Goal: Task Accomplishment & Management: Use online tool/utility

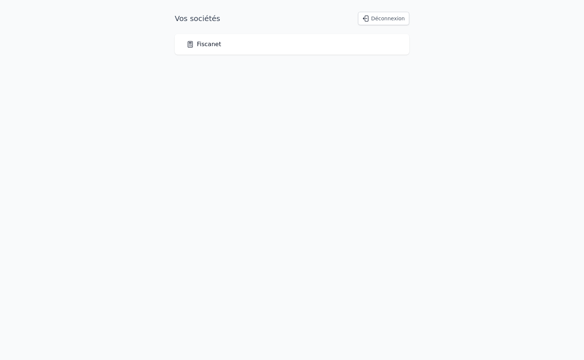
click at [204, 42] on link "Fiscanet" at bounding box center [204, 44] width 35 height 9
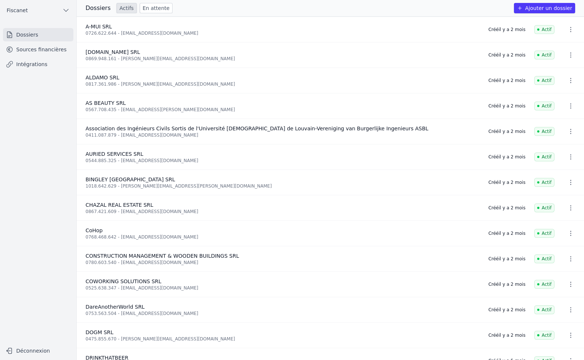
click at [146, 4] on link "En attente" at bounding box center [156, 8] width 33 height 10
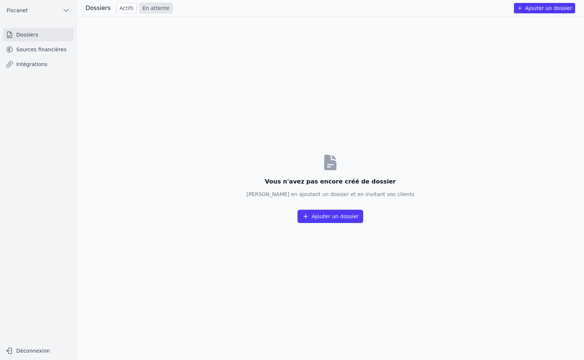
click at [123, 8] on link "Actifs" at bounding box center [127, 8] width 20 height 10
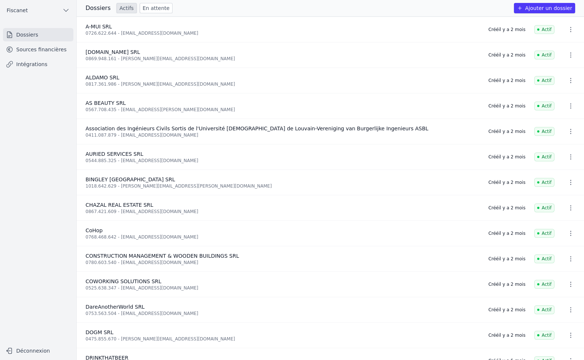
click at [21, 36] on link "Dossiers" at bounding box center [38, 34] width 70 height 13
click at [155, 5] on link "En attente" at bounding box center [156, 8] width 33 height 10
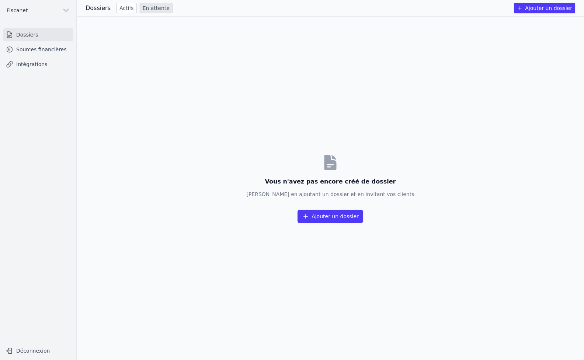
click at [124, 8] on link "Actifs" at bounding box center [127, 8] width 20 height 10
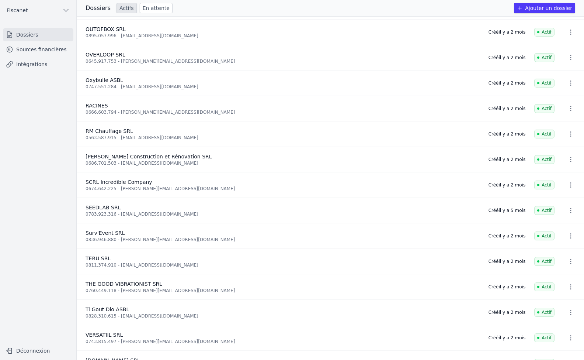
scroll to position [881, 0]
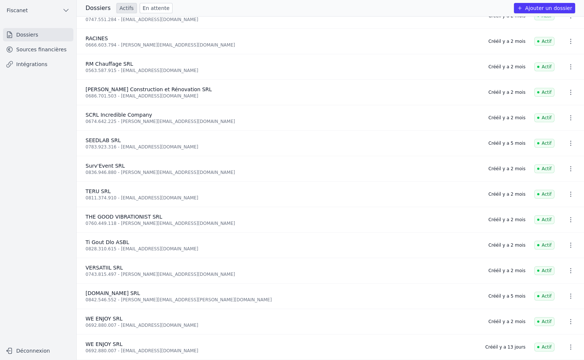
click at [21, 32] on link "Dossiers" at bounding box center [38, 34] width 70 height 13
click at [24, 31] on link "Dossiers" at bounding box center [38, 34] width 70 height 13
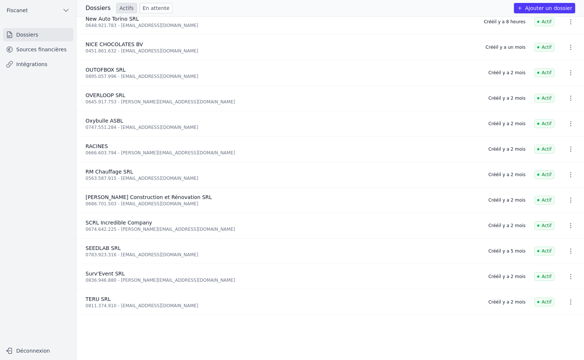
scroll to position [697, 0]
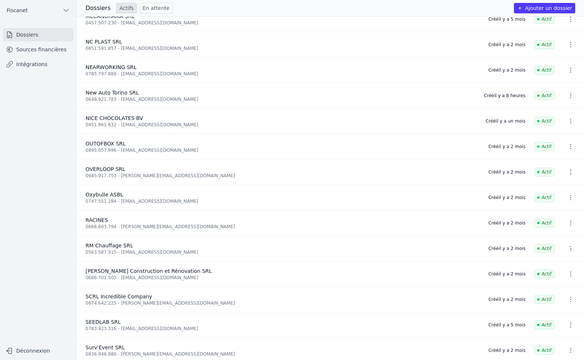
click at [570, 98] on icon "button" at bounding box center [570, 95] width 7 height 7
click at [26, 51] on div at bounding box center [292, 180] width 584 height 360
click at [33, 60] on link "Intégrations" at bounding box center [38, 64] width 70 height 13
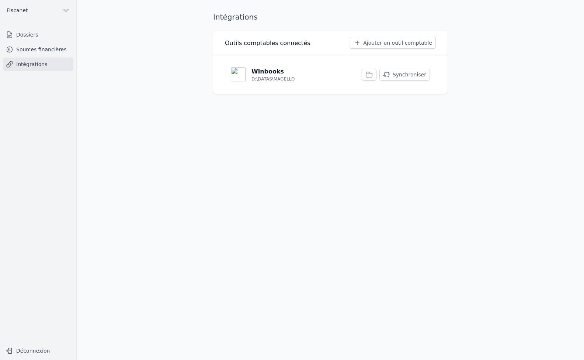
click at [257, 73] on p "Winbooks" at bounding box center [268, 71] width 32 height 9
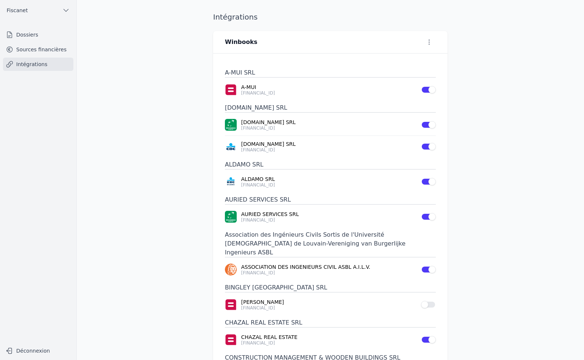
click at [27, 37] on link "Dossiers" at bounding box center [38, 34] width 70 height 13
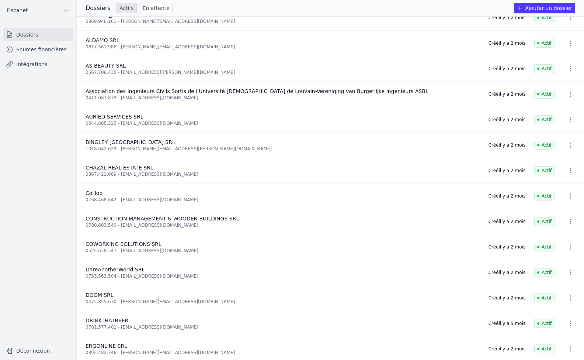
scroll to position [74, 0]
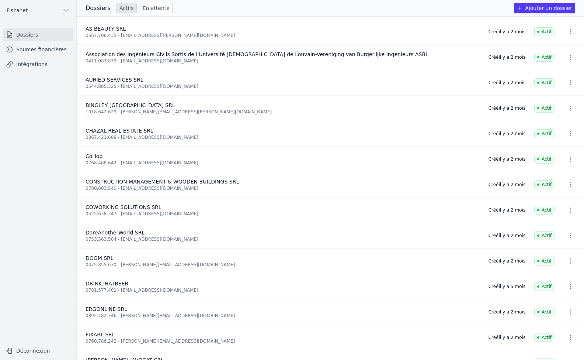
click at [33, 53] on link "Sources financières" at bounding box center [38, 49] width 70 height 13
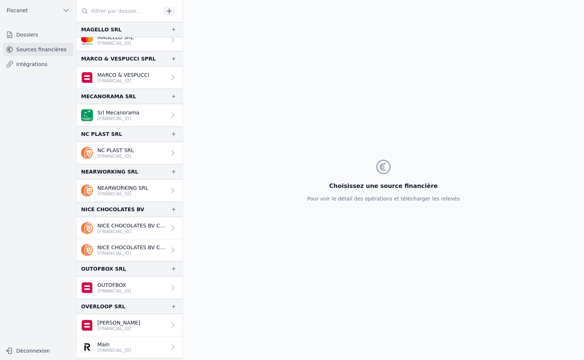
scroll to position [996, 0]
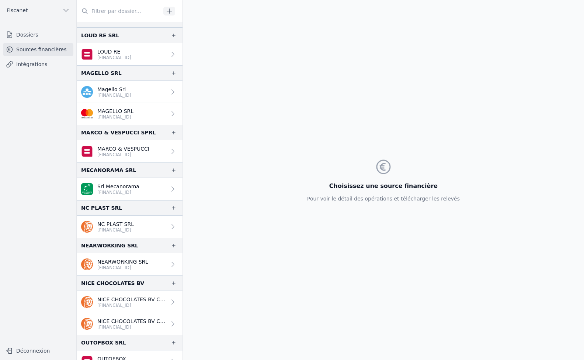
click at [41, 33] on link "Dossiers" at bounding box center [38, 34] width 70 height 13
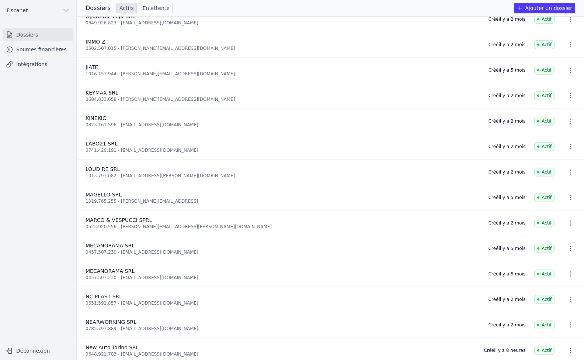
scroll to position [479, 0]
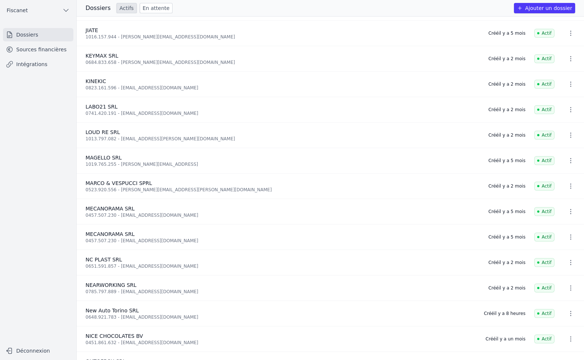
click at [567, 316] on icon "button" at bounding box center [570, 312] width 7 height 7
click at [39, 52] on div at bounding box center [292, 180] width 584 height 360
click at [38, 66] on link "Intégrations" at bounding box center [38, 64] width 70 height 13
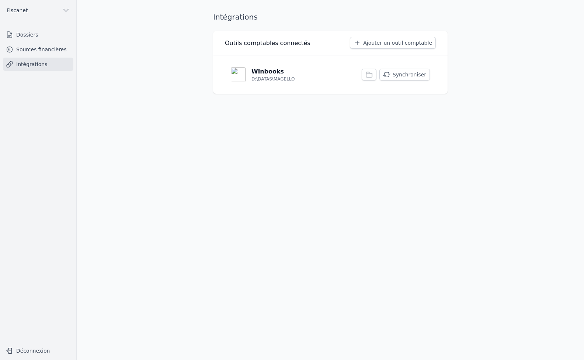
click at [257, 75] on p "Winbooks" at bounding box center [268, 71] width 32 height 9
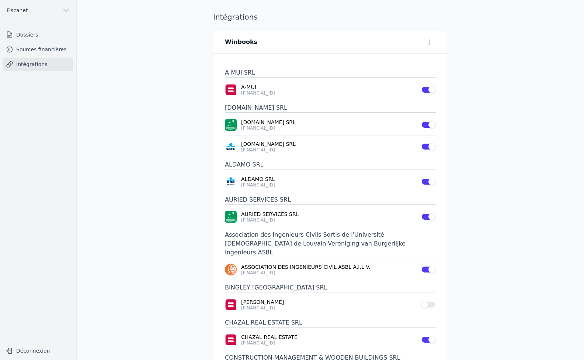
click at [430, 301] on button "Use setting" at bounding box center [428, 304] width 15 height 7
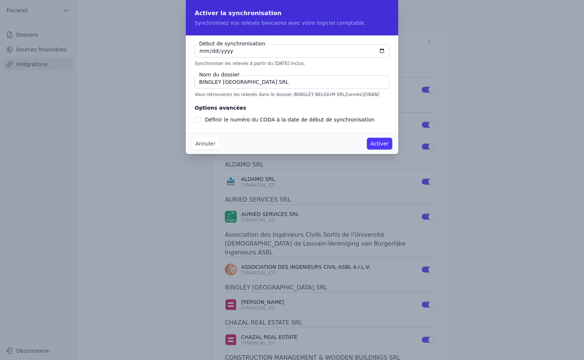
checkbox input "false"
type input "[DATE]"
click at [203, 143] on button "Annuler" at bounding box center [205, 144] width 27 height 12
